Goal: Task Accomplishment & Management: Use online tool/utility

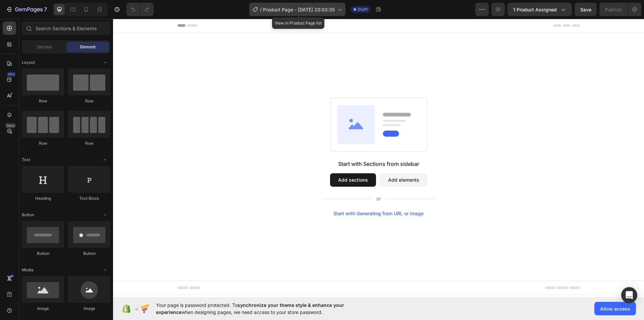
click at [333, 6] on span "Product Page - [DATE] 20:03:35" at bounding box center [299, 9] width 72 height 7
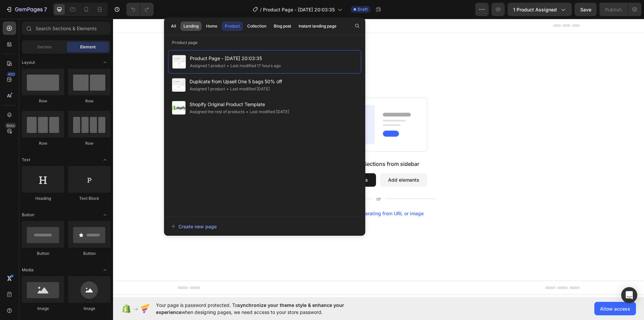
click at [203, 23] on button "Landing" at bounding box center [211, 25] width 17 height 9
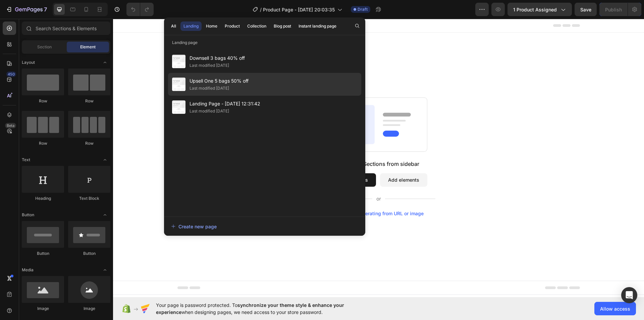
click at [206, 88] on div "Last modified [DATE]" at bounding box center [210, 88] width 40 height 7
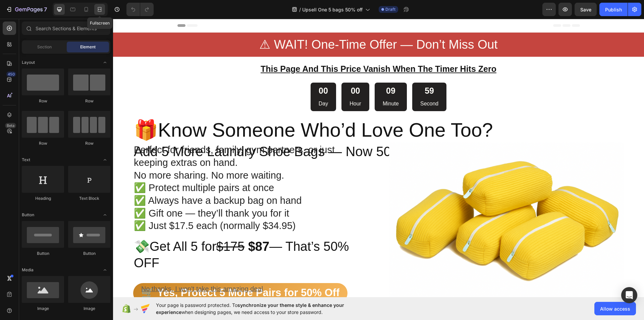
click at [100, 9] on icon at bounding box center [99, 9] width 7 height 7
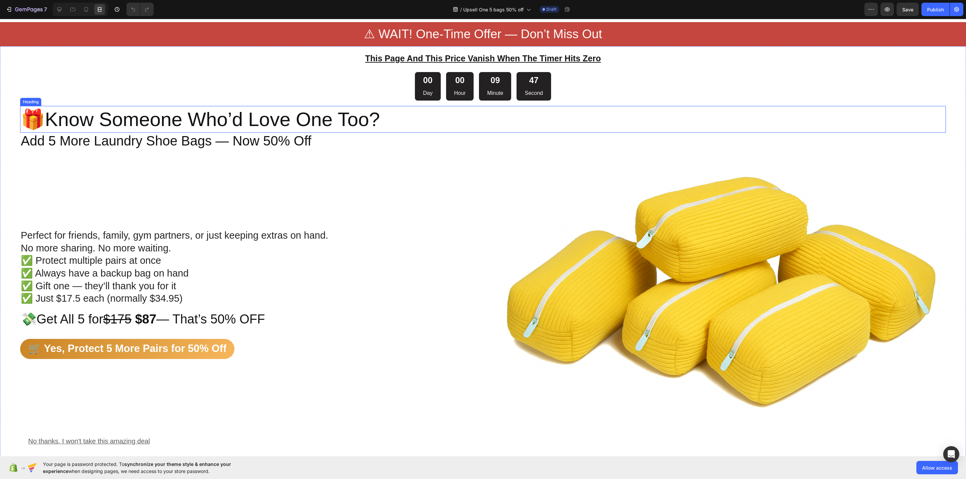
scroll to position [8, 0]
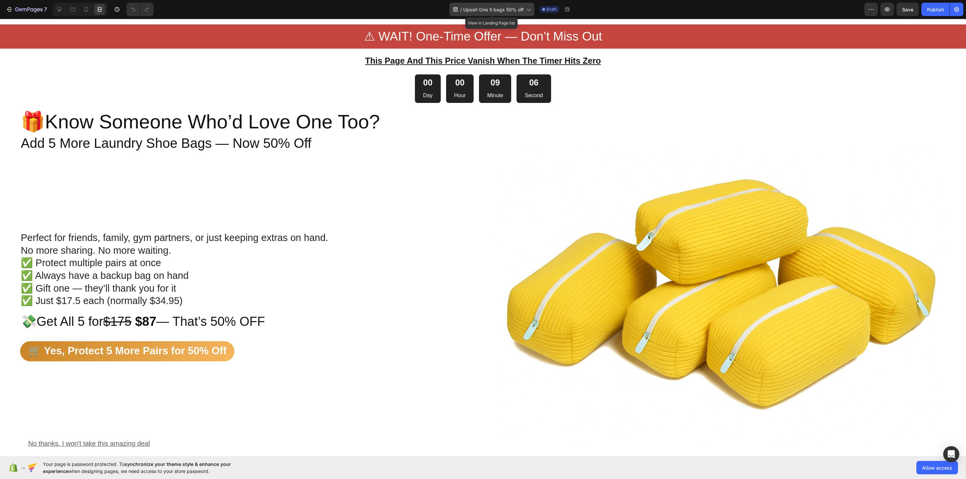
click at [485, 3] on div "/ Upsell One 5 bags 50% off" at bounding box center [491, 9] width 85 height 13
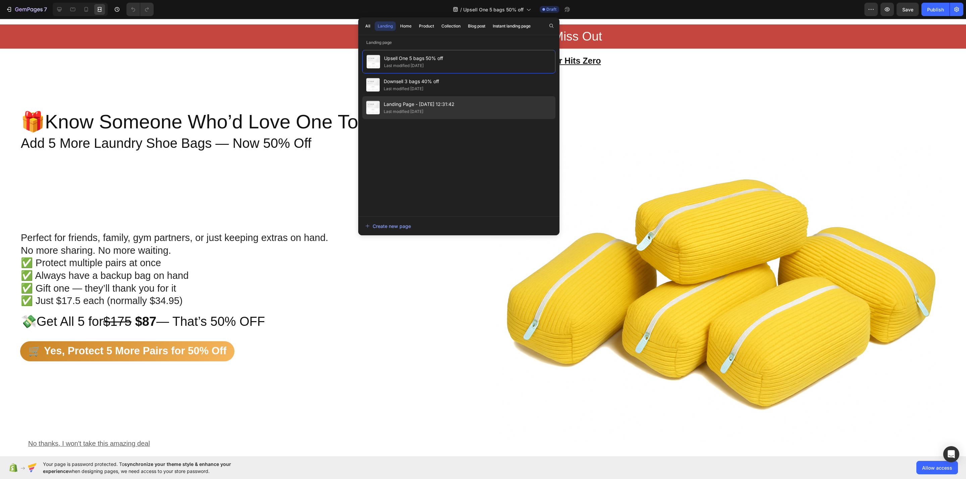
click at [410, 108] on span "Landing Page - [DATE] 12:31:42" at bounding box center [419, 104] width 71 height 8
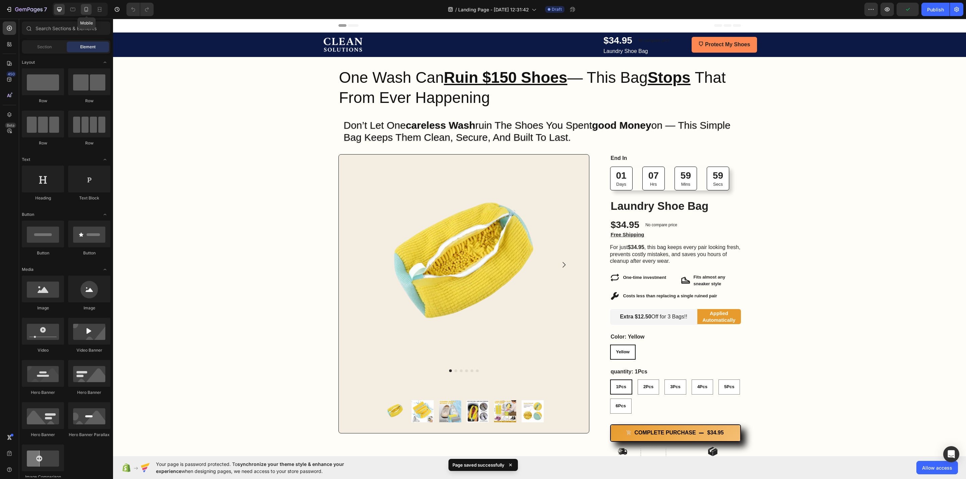
click at [88, 10] on icon at bounding box center [86, 9] width 7 height 7
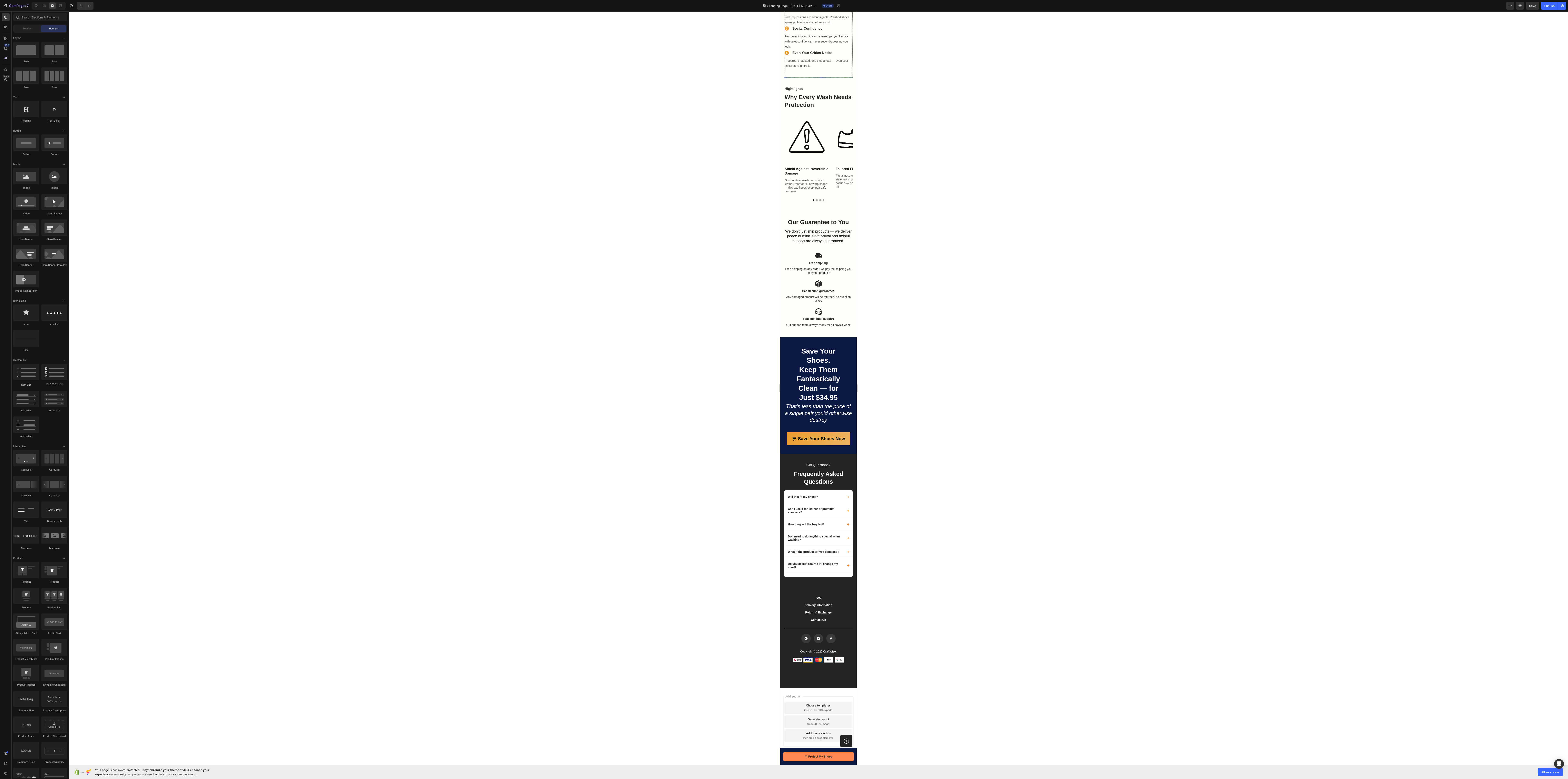
scroll to position [595, 0]
click at [588, 7] on span "Landing Page - [DATE] 12:31:42" at bounding box center [790, 5] width 43 height 4
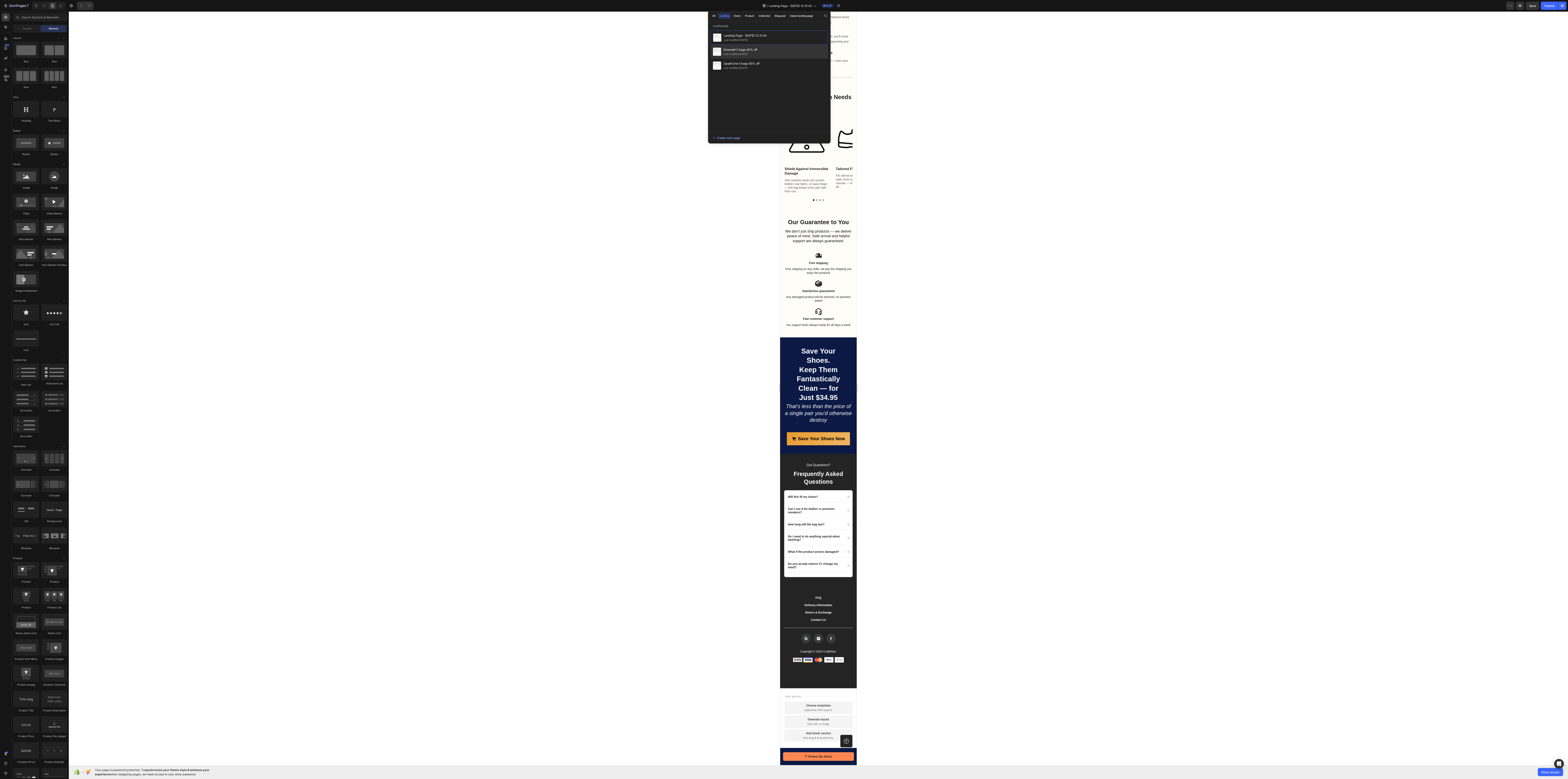
click at [588, 58] on div "Downsell 3 bags 40% off Last modified 2 days ago" at bounding box center [769, 65] width 117 height 14
